Goal: Task Accomplishment & Management: Use online tool/utility

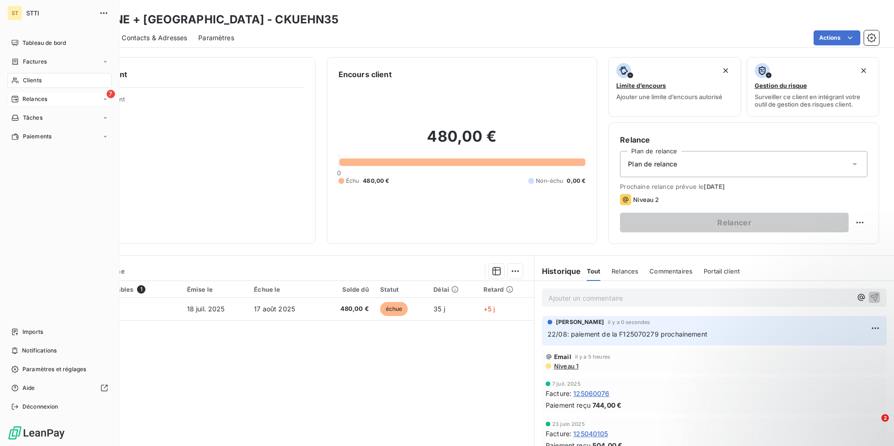
click at [45, 102] on span "Relances" at bounding box center [34, 99] width 25 height 8
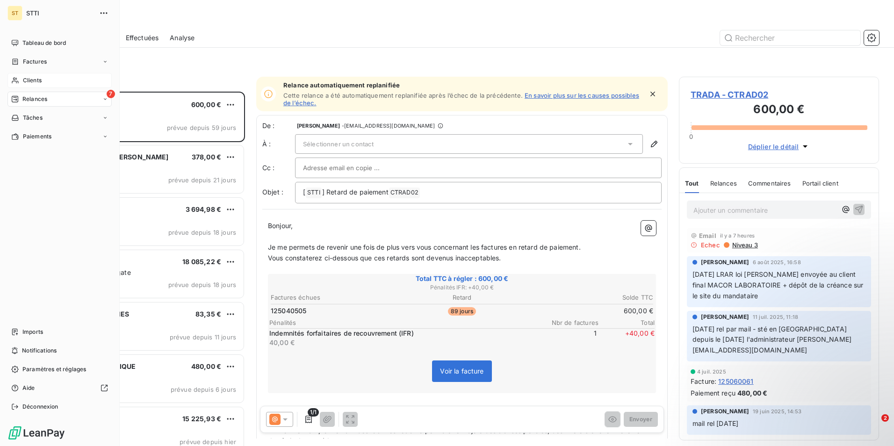
click at [50, 83] on div "Clients" at bounding box center [59, 80] width 104 height 15
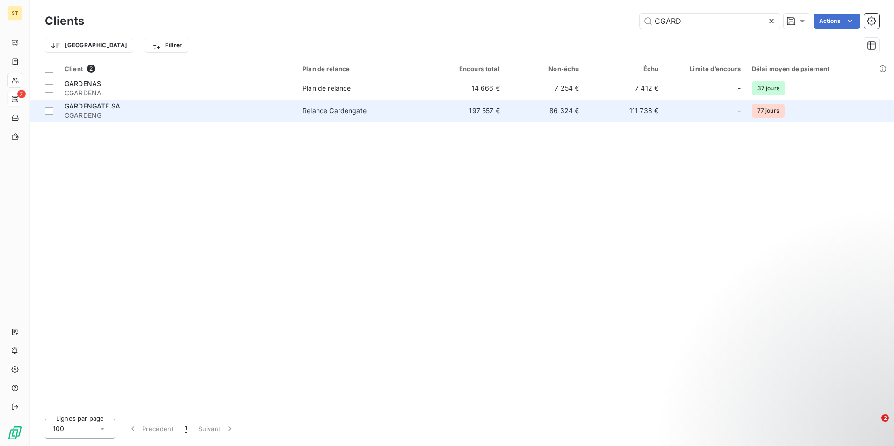
type input "CGARD"
click at [116, 116] on span "CGARDENG" at bounding box center [178, 115] width 227 height 9
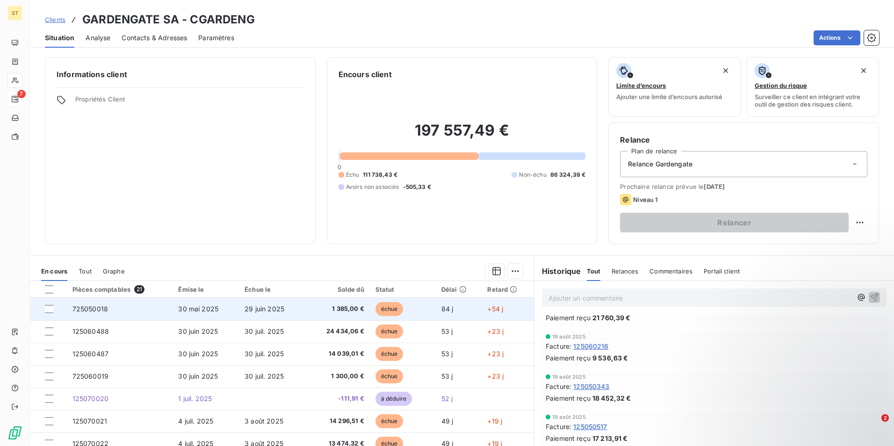
click at [44, 309] on td at bounding box center [48, 309] width 37 height 22
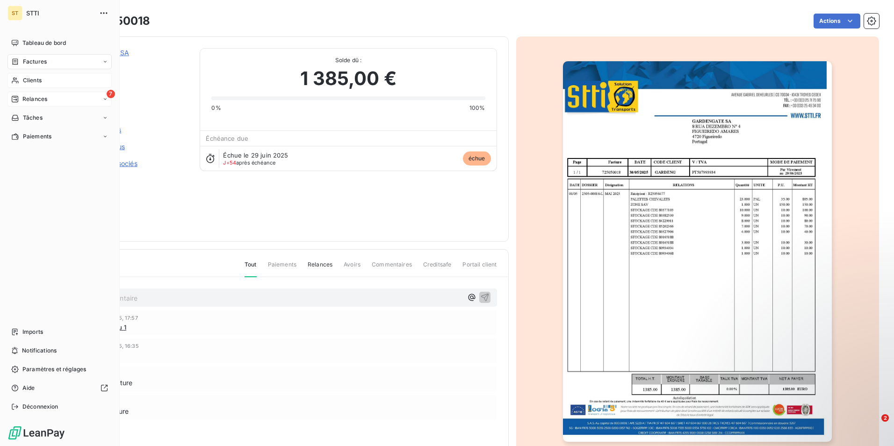
click at [31, 80] on span "Clients" at bounding box center [32, 80] width 19 height 8
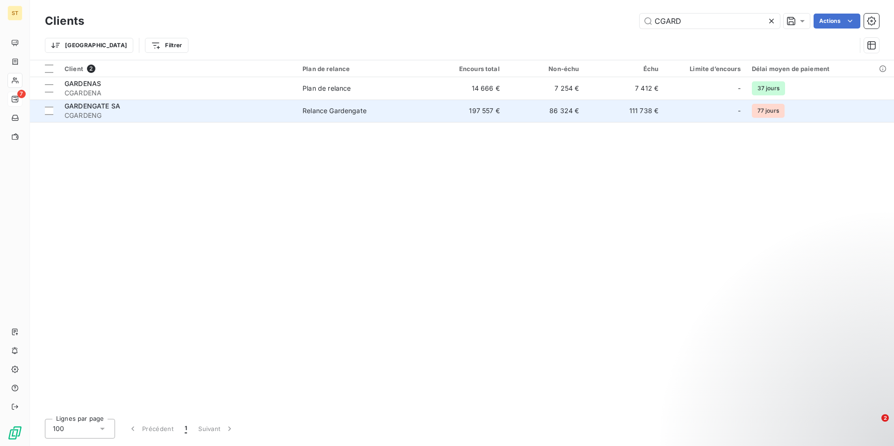
click at [119, 103] on span "GARDENGATE SA" at bounding box center [93, 106] width 56 height 8
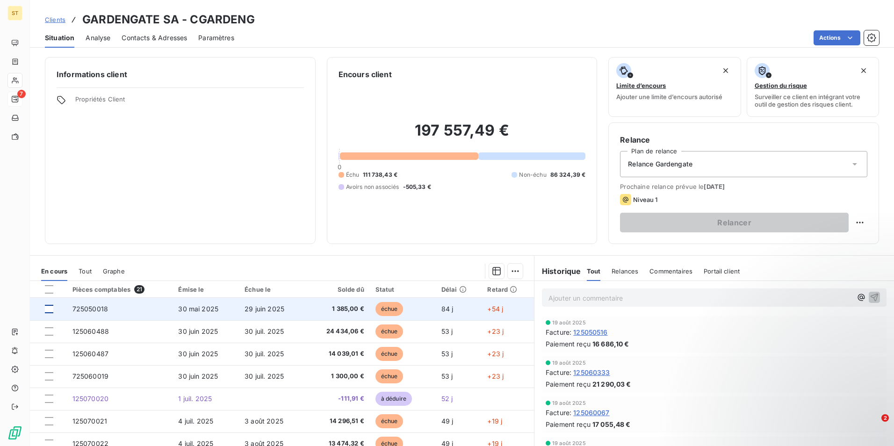
click at [51, 308] on div at bounding box center [49, 309] width 8 height 8
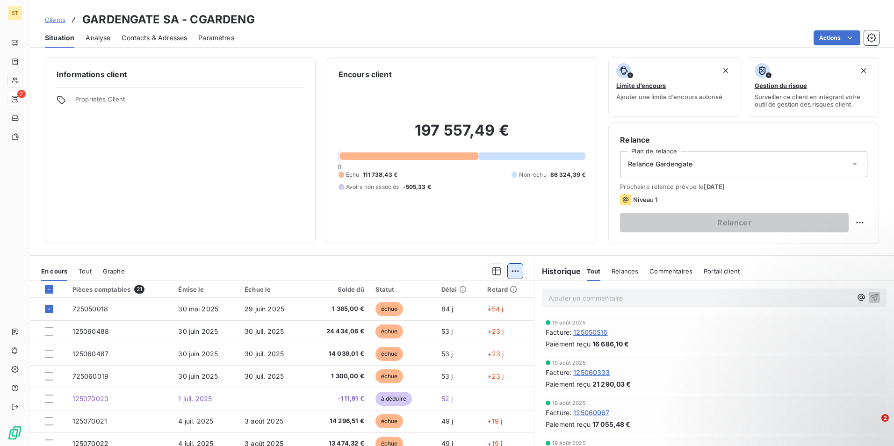
click at [512, 270] on html "ST 7 Clients GARDENGATE SA - CGARDENG Situation Analyse Contacts & Adresses Par…" at bounding box center [447, 223] width 894 height 446
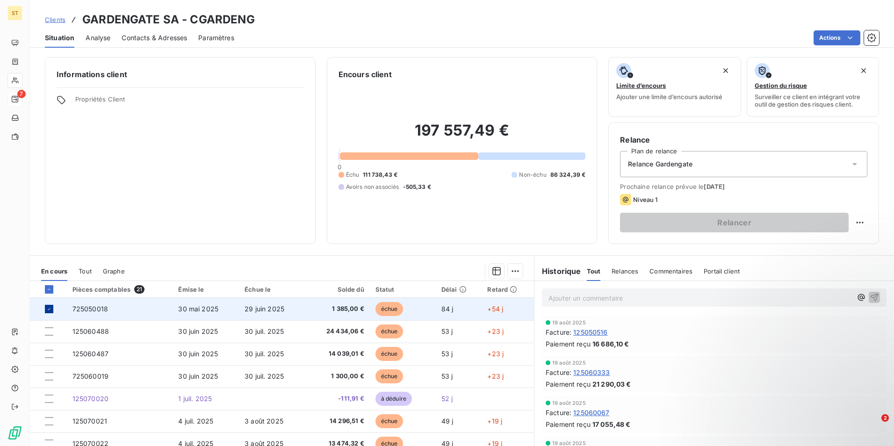
click at [48, 307] on icon at bounding box center [49, 309] width 6 height 6
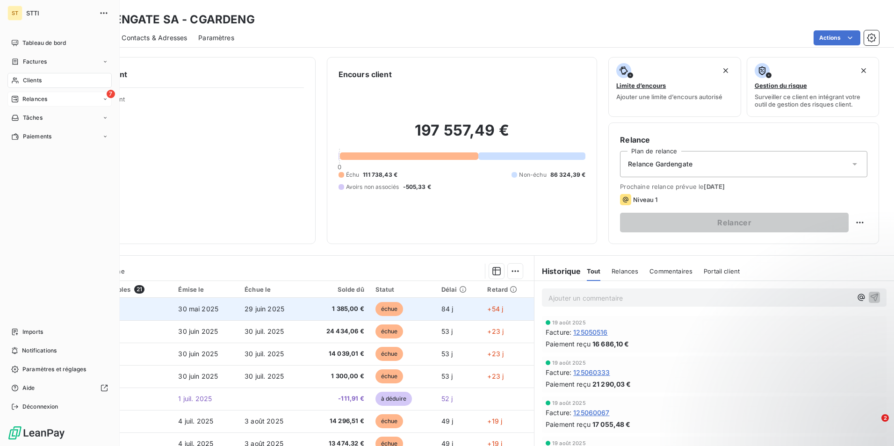
drag, startPoint x: 37, startPoint y: 79, endPoint x: 91, endPoint y: 79, distance: 53.3
click at [37, 79] on span "Clients" at bounding box center [32, 80] width 19 height 8
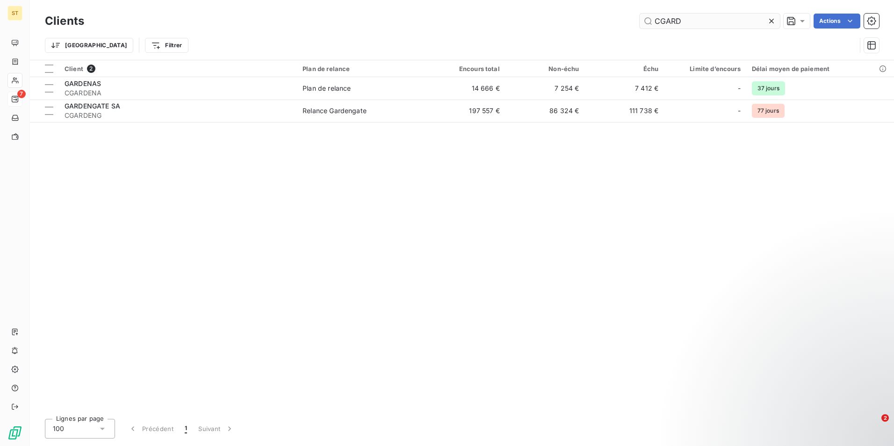
click at [685, 22] on input "CGARD" at bounding box center [709, 21] width 140 height 15
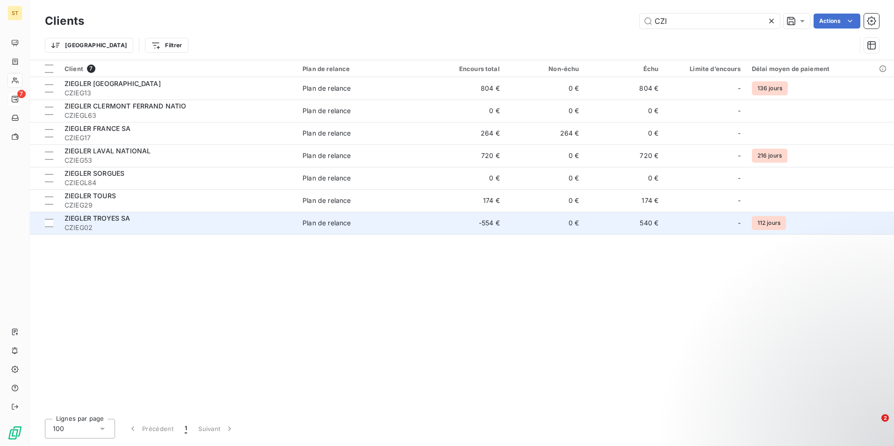
type input "CZI"
click at [102, 225] on span "CZIEG02" at bounding box center [178, 227] width 227 height 9
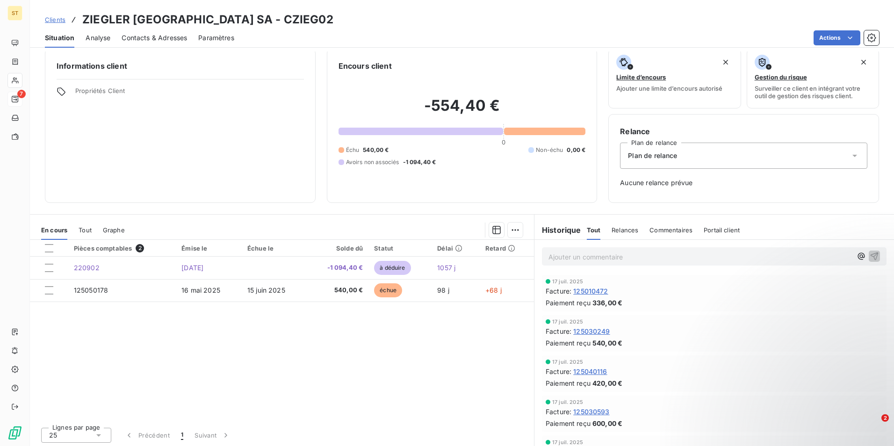
scroll to position [10, 0]
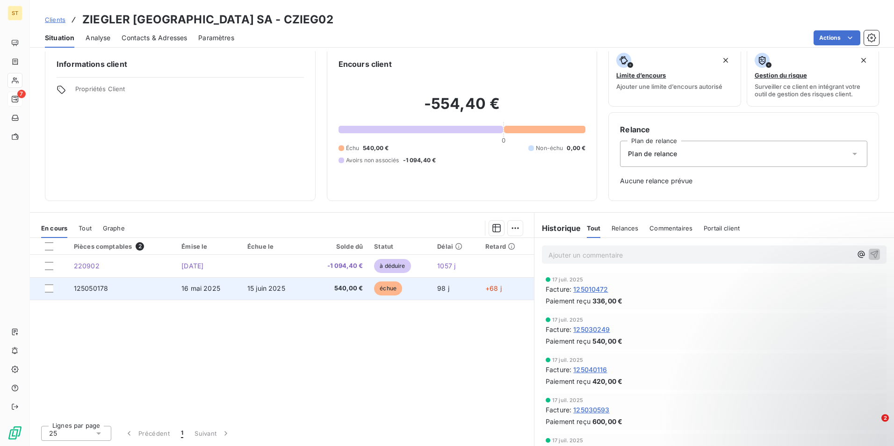
click at [336, 289] on span "540,00 €" at bounding box center [337, 288] width 51 height 9
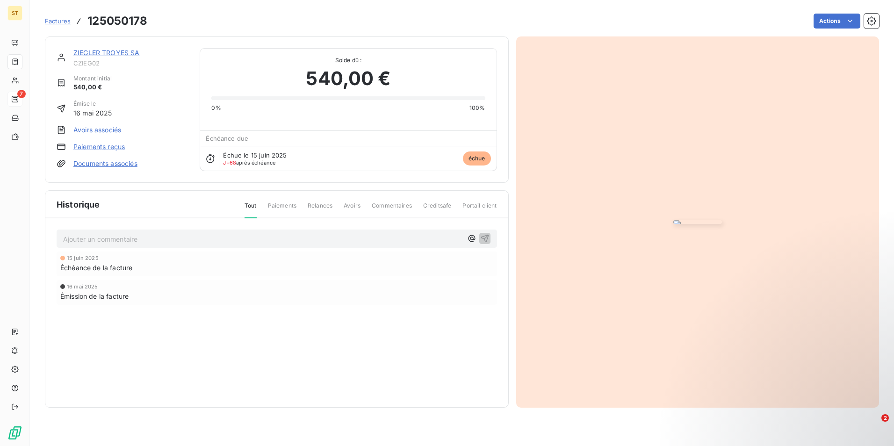
click at [319, 217] on span "Relances" at bounding box center [320, 209] width 25 height 16
click at [197, 13] on html "ST 7 Factures 125050178 Actions ZIEGLER [GEOGRAPHIC_DATA] SA CZIEG02 Montant in…" at bounding box center [447, 223] width 894 height 446
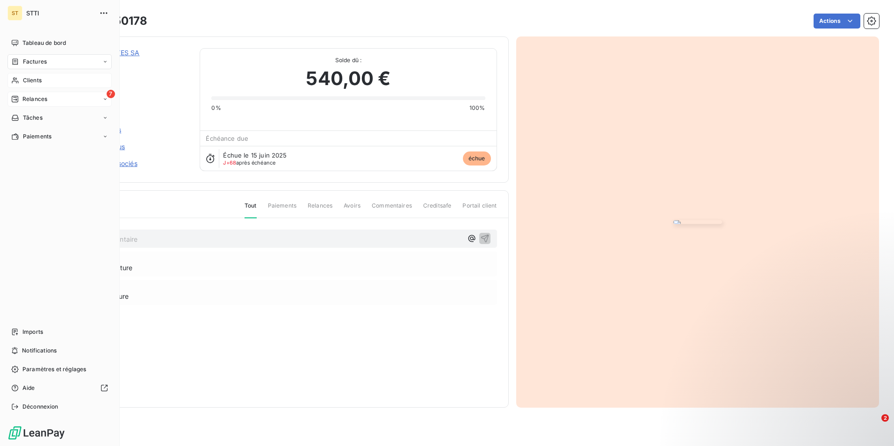
click at [42, 79] on span "Clients" at bounding box center [32, 80] width 19 height 8
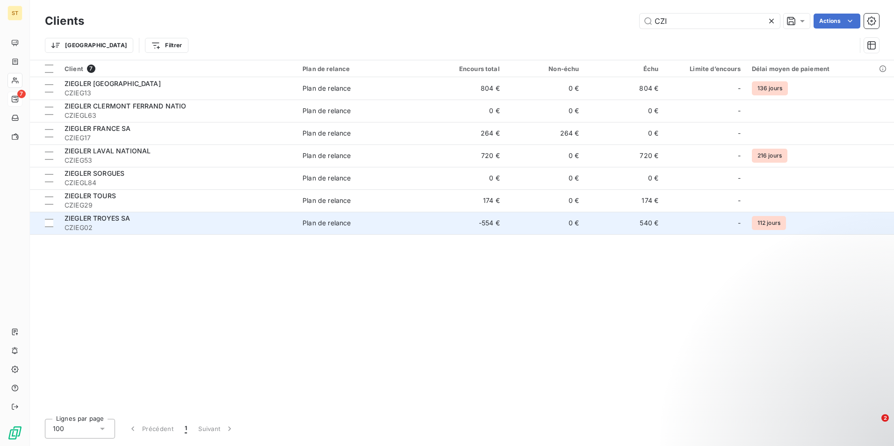
click at [130, 218] on span "ZIEGLER TROYES SA" at bounding box center [98, 218] width 66 height 8
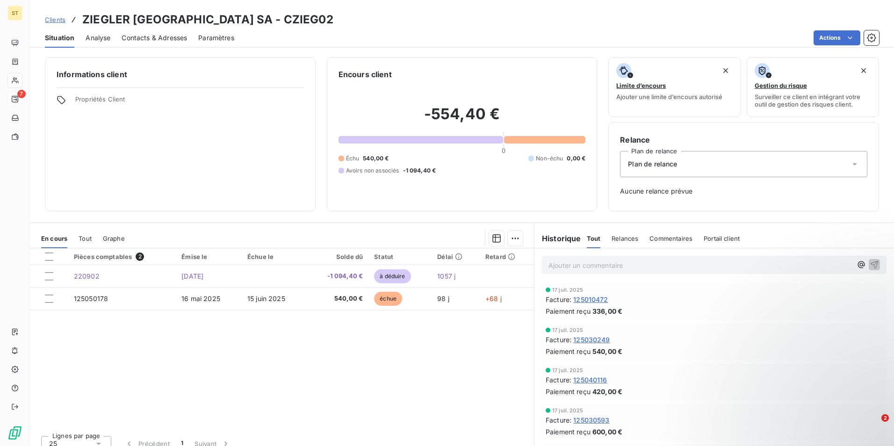
click at [618, 240] on span "Relances" at bounding box center [624, 238] width 27 height 7
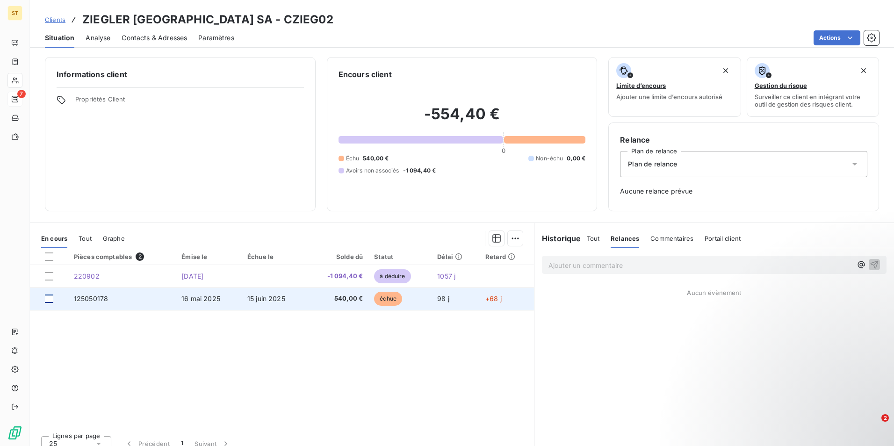
click at [46, 299] on div at bounding box center [49, 299] width 8 height 8
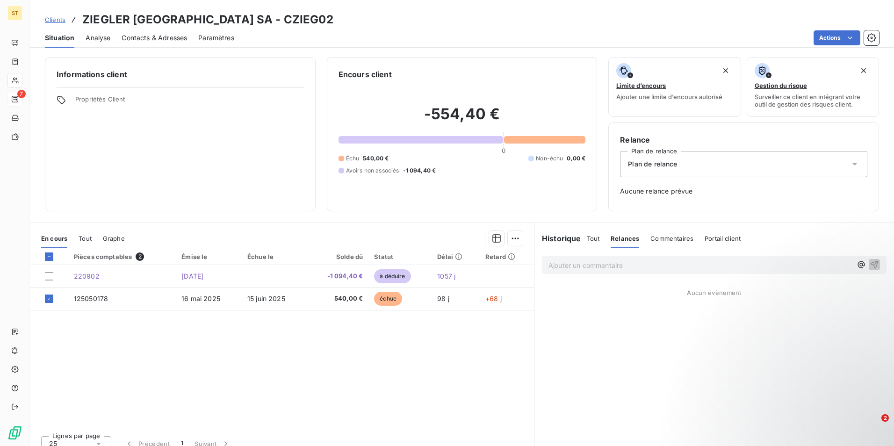
click at [850, 165] on icon at bounding box center [854, 163] width 9 height 9
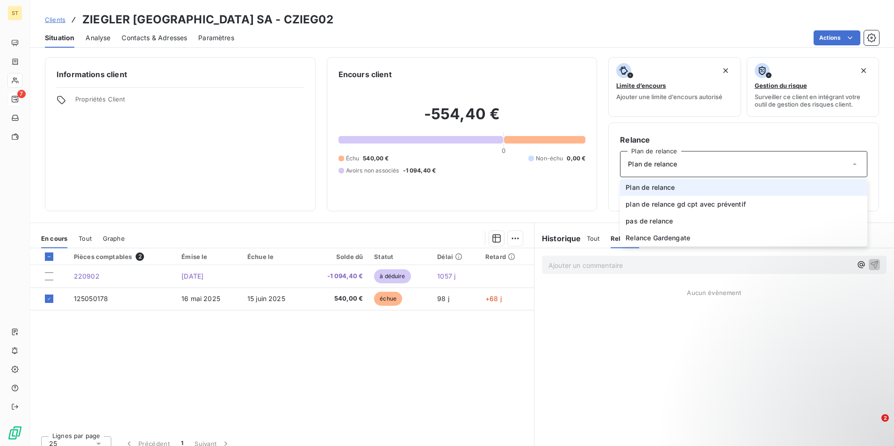
click at [649, 187] on span "Plan de relance" at bounding box center [649, 187] width 49 height 9
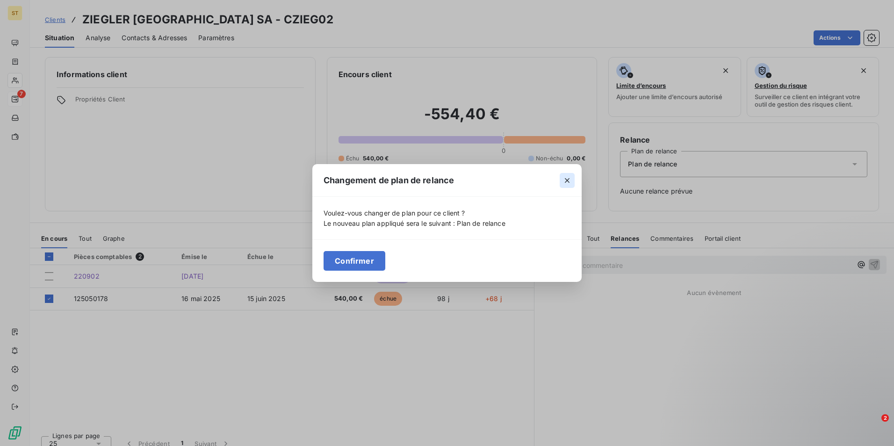
click at [567, 180] on icon "button" at bounding box center [567, 180] width 5 height 5
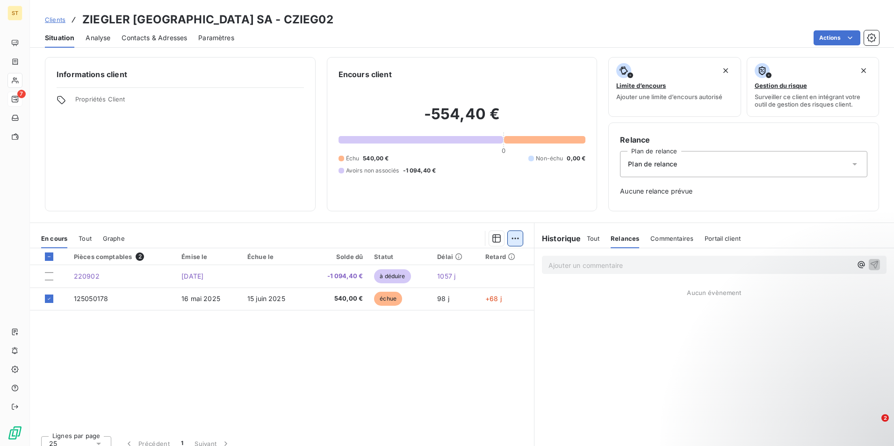
click at [510, 240] on html "ST 7 Clients ZIEGLER [GEOGRAPHIC_DATA] SA - CZIEG02 Situation Analyse Contacts …" at bounding box center [447, 223] width 894 height 446
click at [577, 263] on html "ST 7 Clients ZIEGLER [GEOGRAPHIC_DATA] SA - CZIEG02 Situation Analyse Contacts …" at bounding box center [447, 223] width 894 height 446
click at [676, 192] on span "Aucune relance prévue" at bounding box center [743, 191] width 247 height 9
click at [855, 37] on html "ST 7 Clients ZIEGLER [GEOGRAPHIC_DATA] SA - CZIEG02 Situation Analyse Contacts …" at bounding box center [447, 223] width 894 height 446
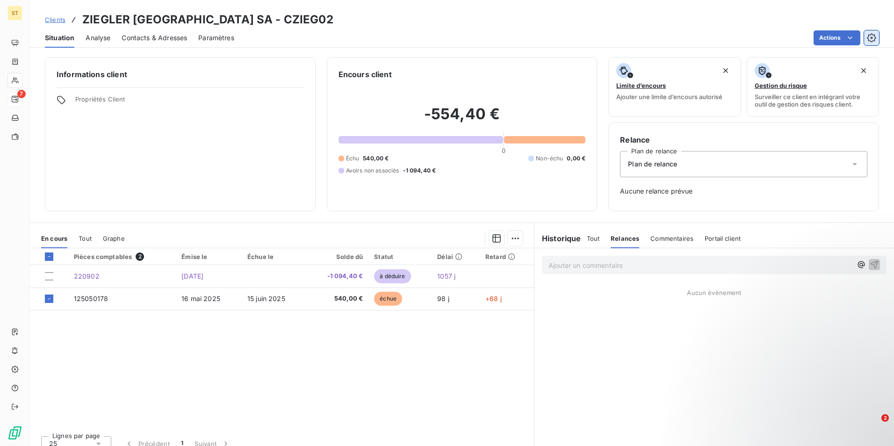
click at [869, 41] on icon "button" at bounding box center [871, 37] width 9 height 9
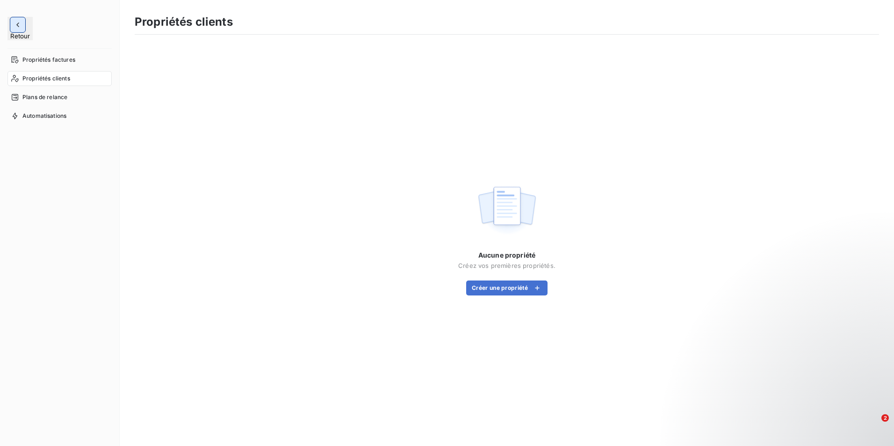
click at [21, 23] on icon "button" at bounding box center [17, 24] width 9 height 9
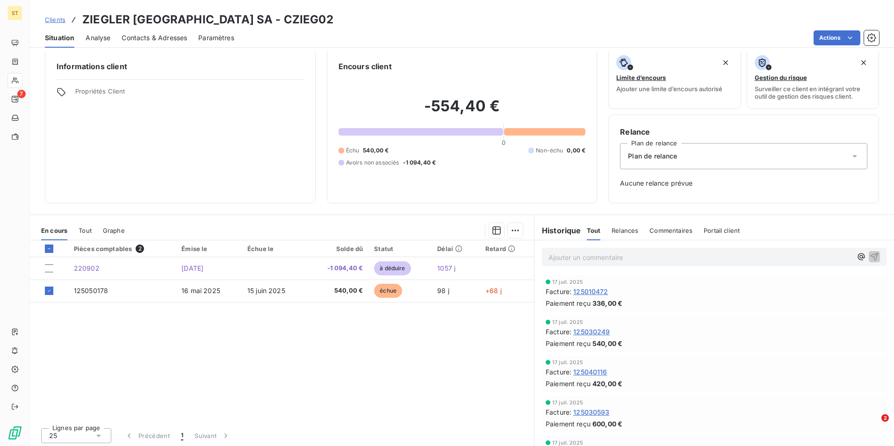
scroll to position [10, 0]
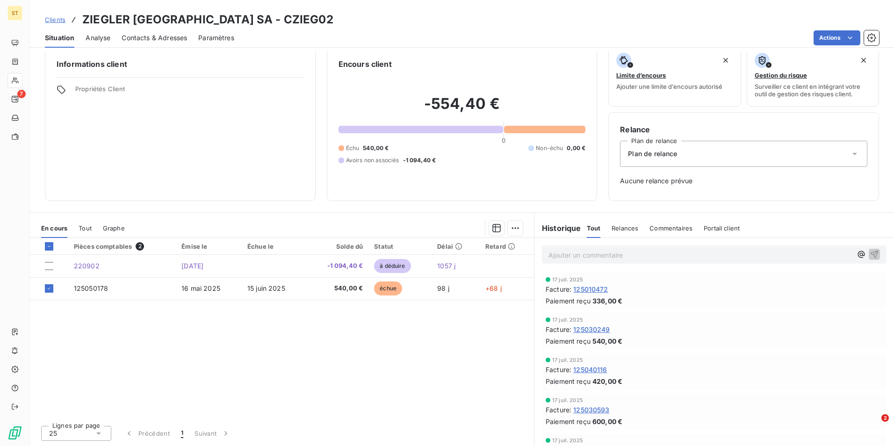
click at [634, 180] on span "Aucune relance prévue" at bounding box center [743, 180] width 247 height 9
click at [684, 191] on div "Relance Plan de relance Plan de relance Aucune relance prévue" at bounding box center [743, 156] width 271 height 89
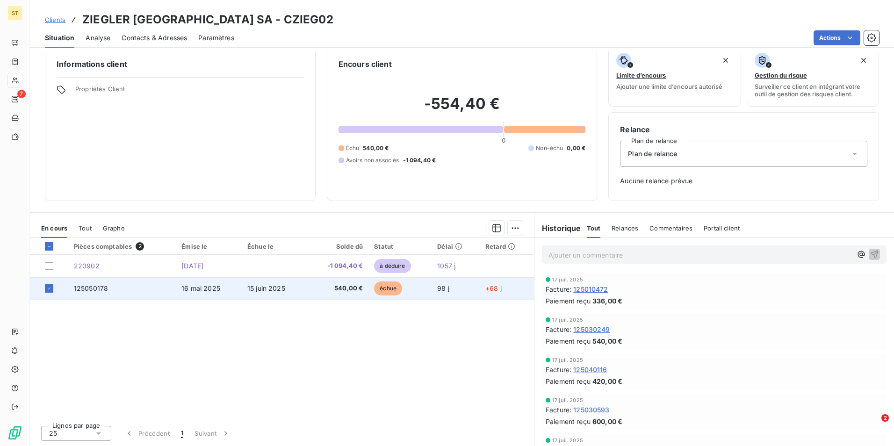
click at [189, 291] on span "16 mai 2025" at bounding box center [200, 288] width 39 height 8
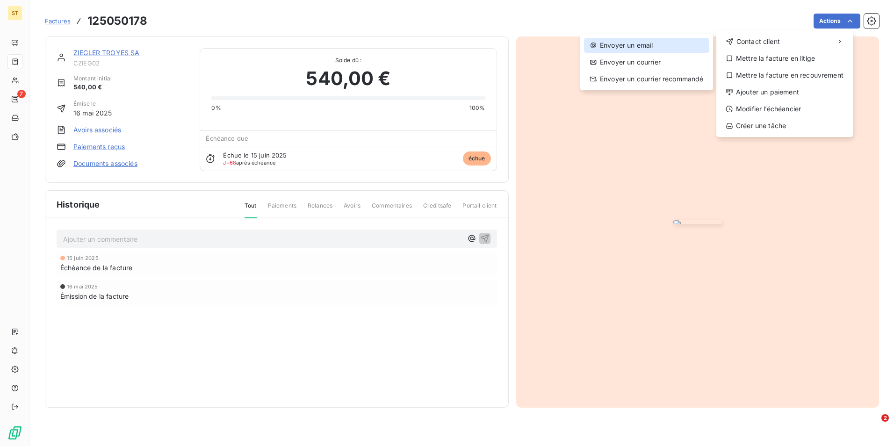
click at [604, 43] on div "Envoyer un email" at bounding box center [646, 45] width 125 height 15
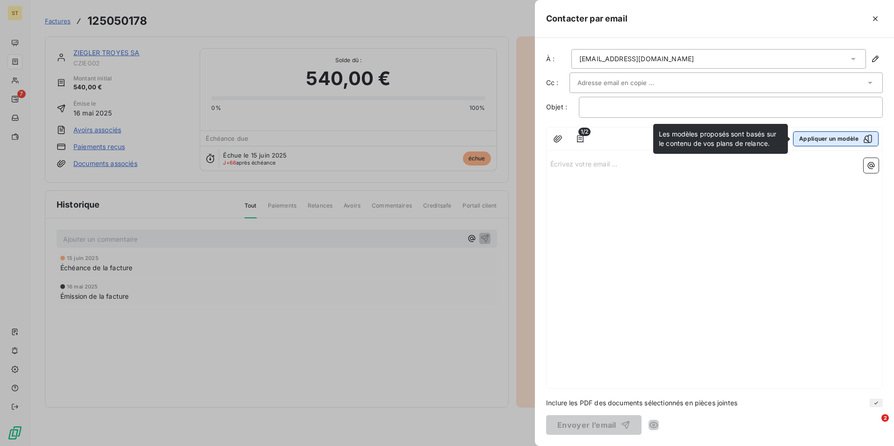
click at [827, 137] on button "Appliquer un modèle" at bounding box center [836, 138] width 86 height 15
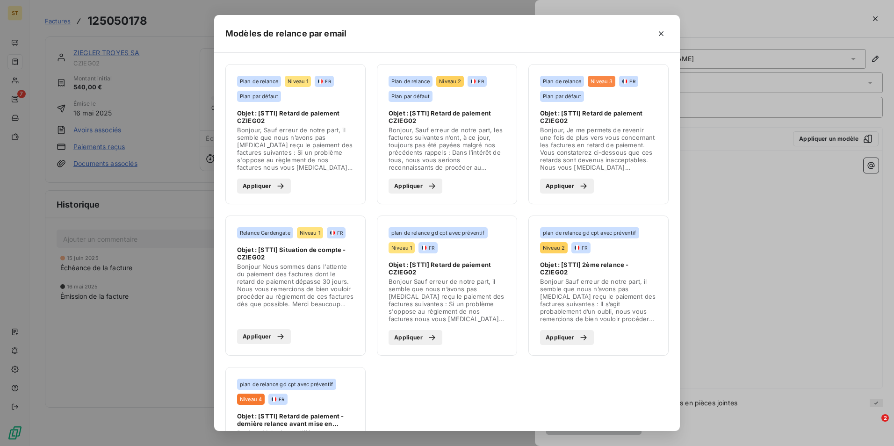
click at [408, 187] on button "Appliquer" at bounding box center [415, 186] width 54 height 15
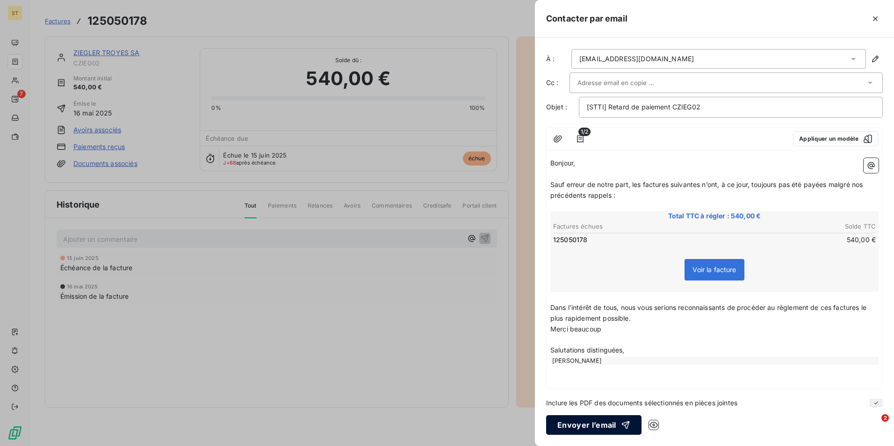
click at [585, 425] on button "Envoyer l’email" at bounding box center [593, 425] width 95 height 20
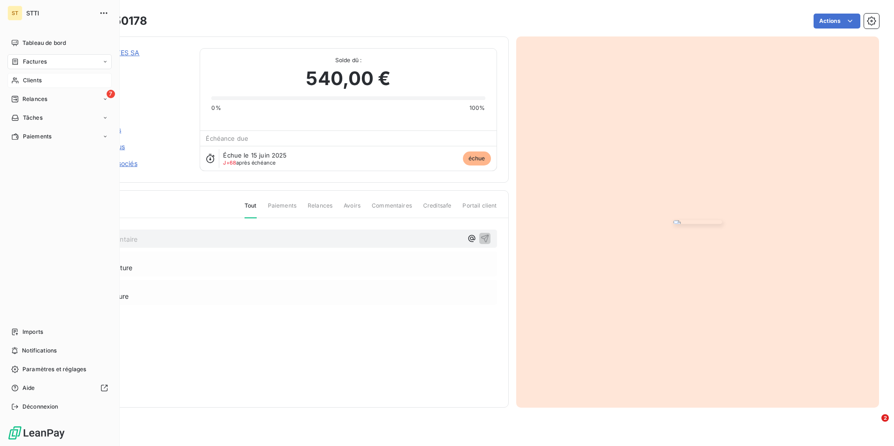
click at [26, 79] on span "Clients" at bounding box center [32, 80] width 19 height 8
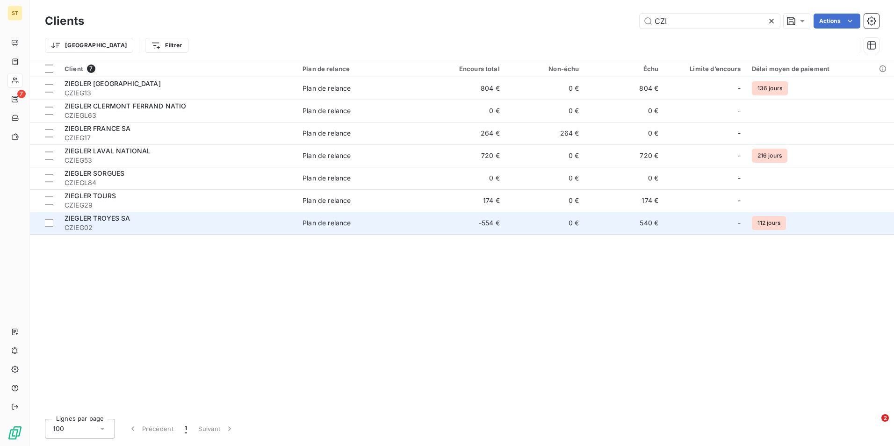
click at [127, 226] on span "CZIEG02" at bounding box center [178, 227] width 227 height 9
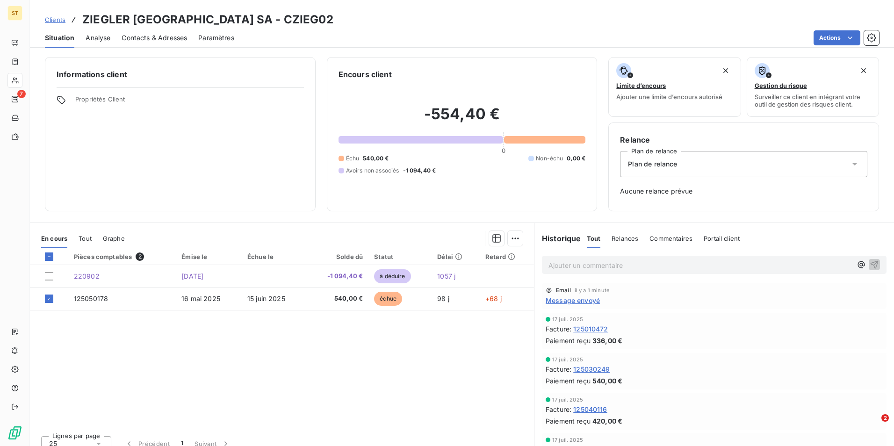
click at [588, 266] on p "Ajouter un commentaire ﻿" at bounding box center [699, 265] width 303 height 12
click at [869, 264] on icon "button" at bounding box center [873, 263] width 9 height 9
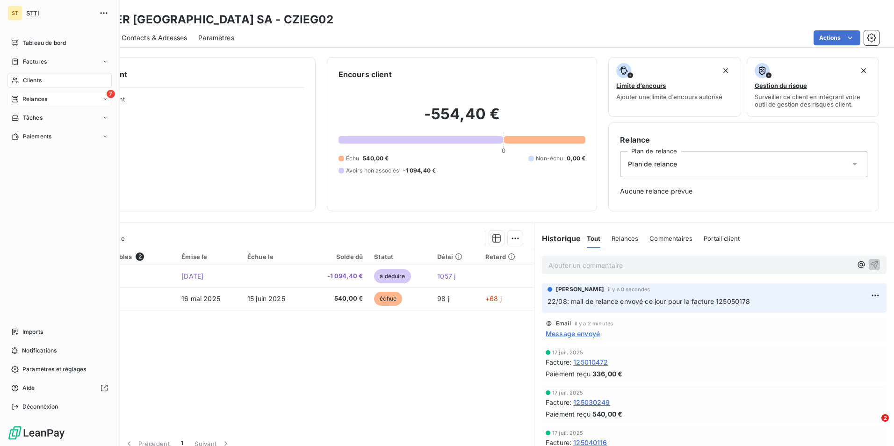
click at [40, 98] on span "Relances" at bounding box center [34, 99] width 25 height 8
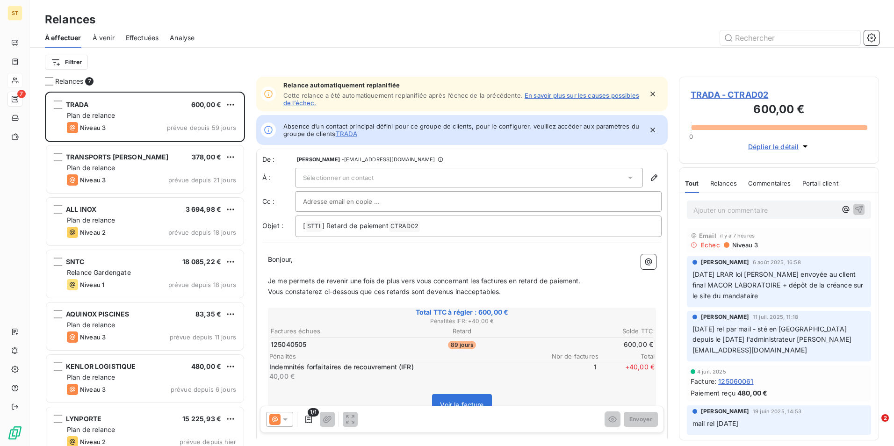
scroll to position [347, 193]
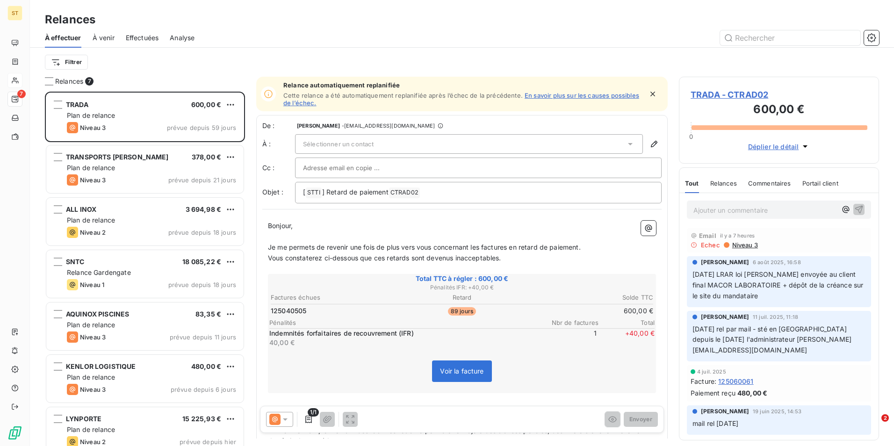
click at [135, 36] on span "Effectuées" at bounding box center [142, 37] width 33 height 9
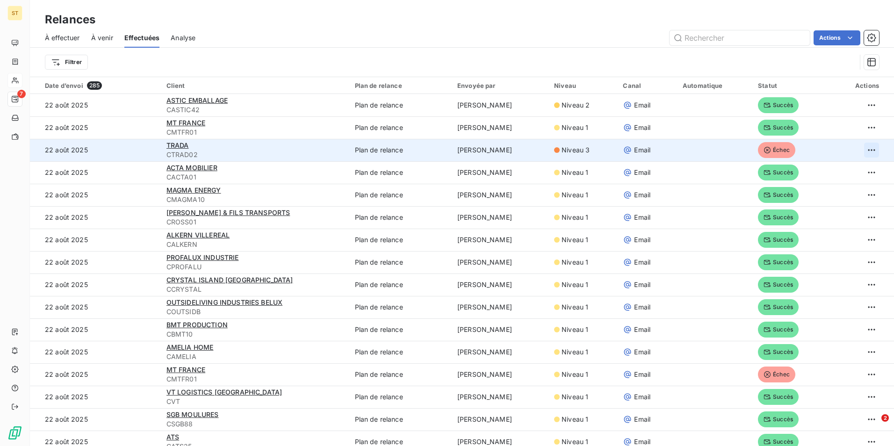
click at [862, 151] on html "ST 7 Relances À effectuer À venir Effectuées Analyse Actions Filtrer Date d’env…" at bounding box center [447, 223] width 894 height 446
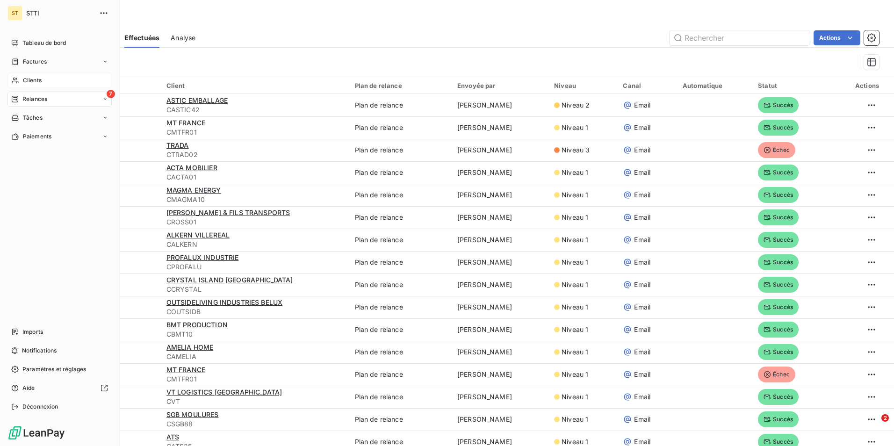
click at [39, 82] on span "Clients" at bounding box center [32, 80] width 19 height 8
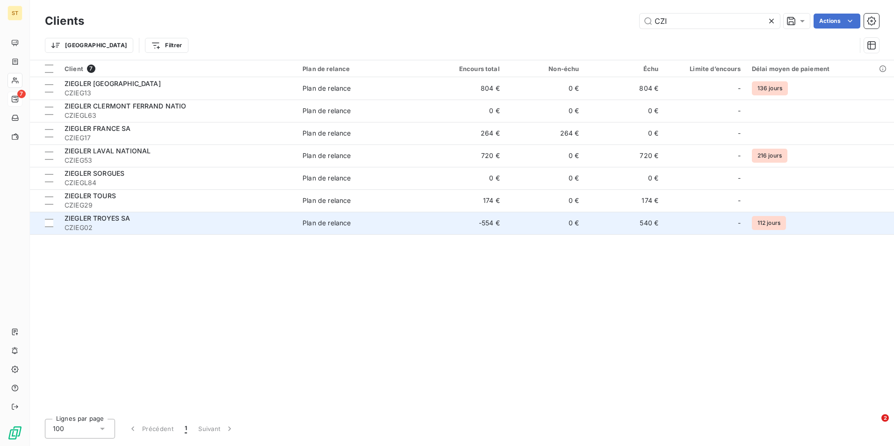
click at [78, 221] on span "ZIEGLER TROYES SA" at bounding box center [98, 218] width 66 height 8
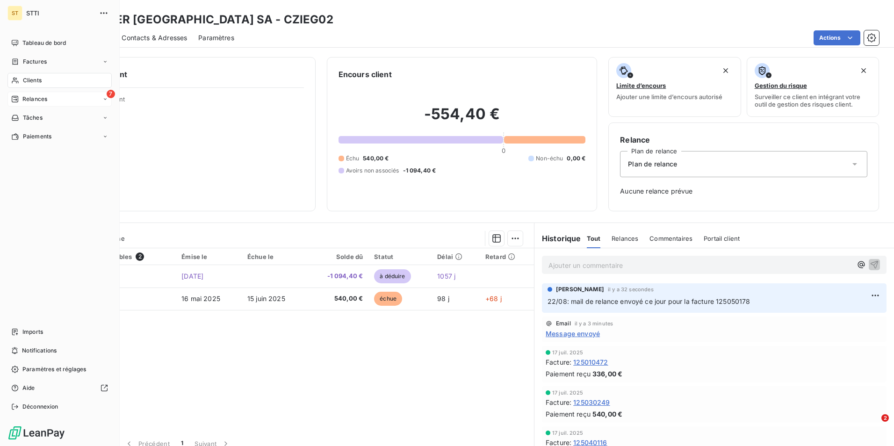
click at [23, 102] on span "Relances" at bounding box center [34, 99] width 25 height 8
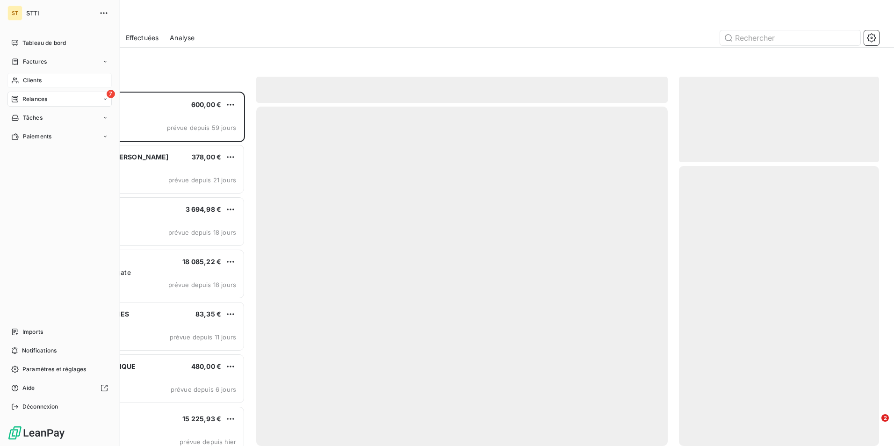
scroll to position [347, 193]
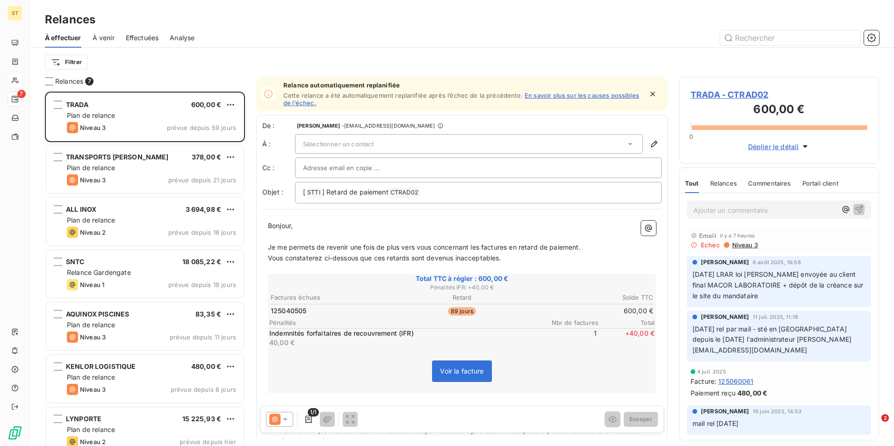
click at [832, 235] on div "Email il y a 7 heures" at bounding box center [778, 235] width 177 height 7
click at [650, 93] on icon "button" at bounding box center [652, 94] width 5 height 5
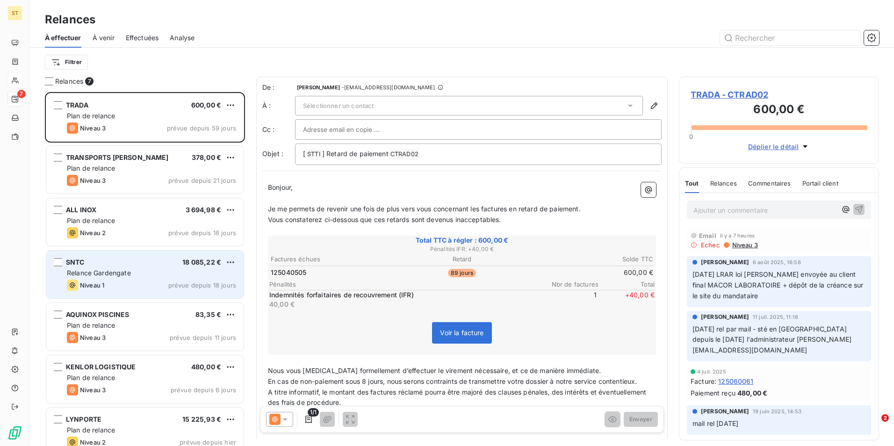
scroll to position [13, 0]
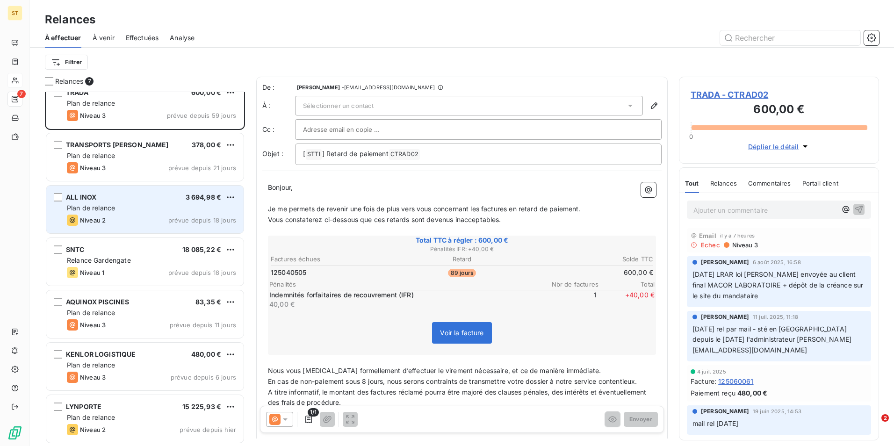
click at [115, 205] on span "Plan de relance" at bounding box center [91, 208] width 48 height 8
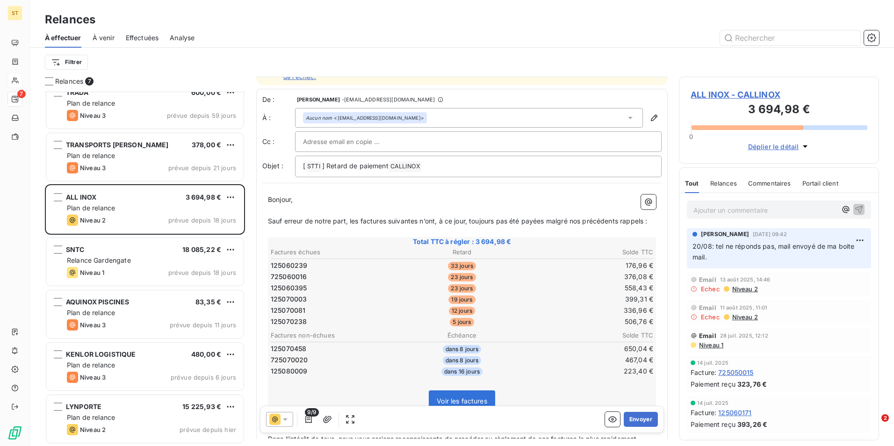
scroll to position [47, 0]
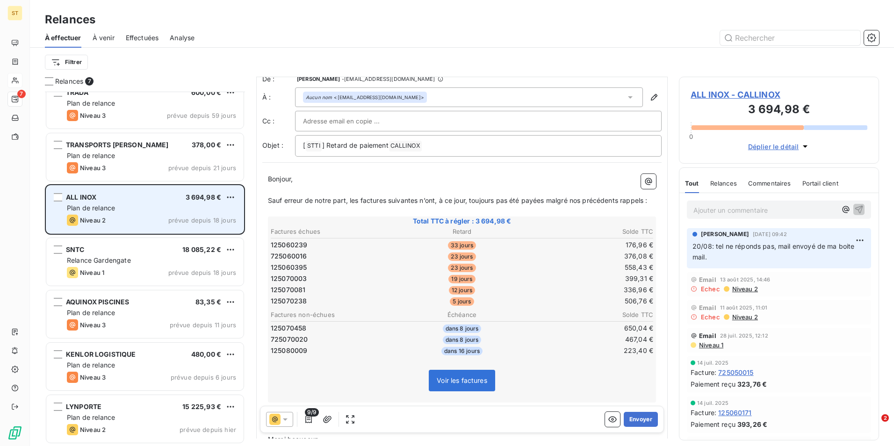
click at [122, 205] on div "Plan de relance" at bounding box center [151, 207] width 169 height 9
click at [107, 216] on div "Niveau 2 prévue depuis 18 jours" at bounding box center [151, 220] width 169 height 11
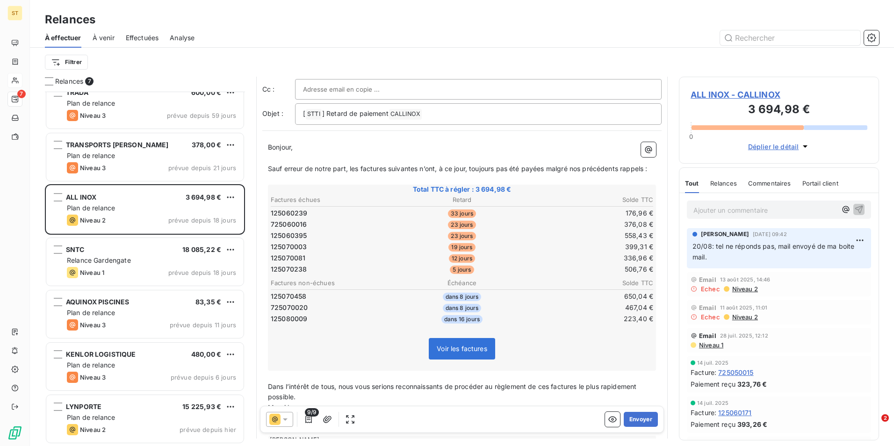
scroll to position [0, 0]
